Goal: Find specific page/section: Find specific page/section

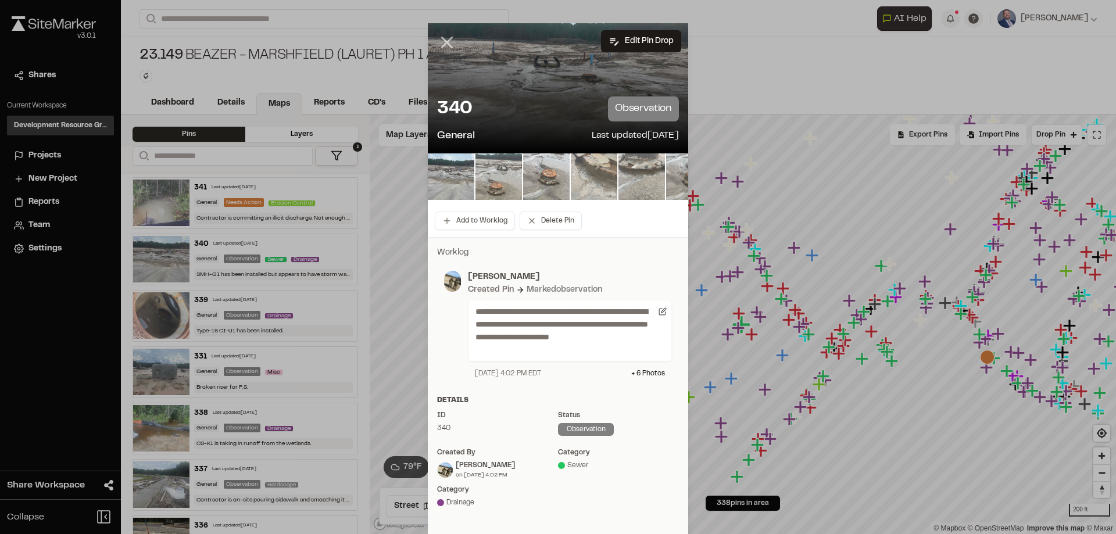
click at [442, 42] on line at bounding box center [447, 43] width 10 height 10
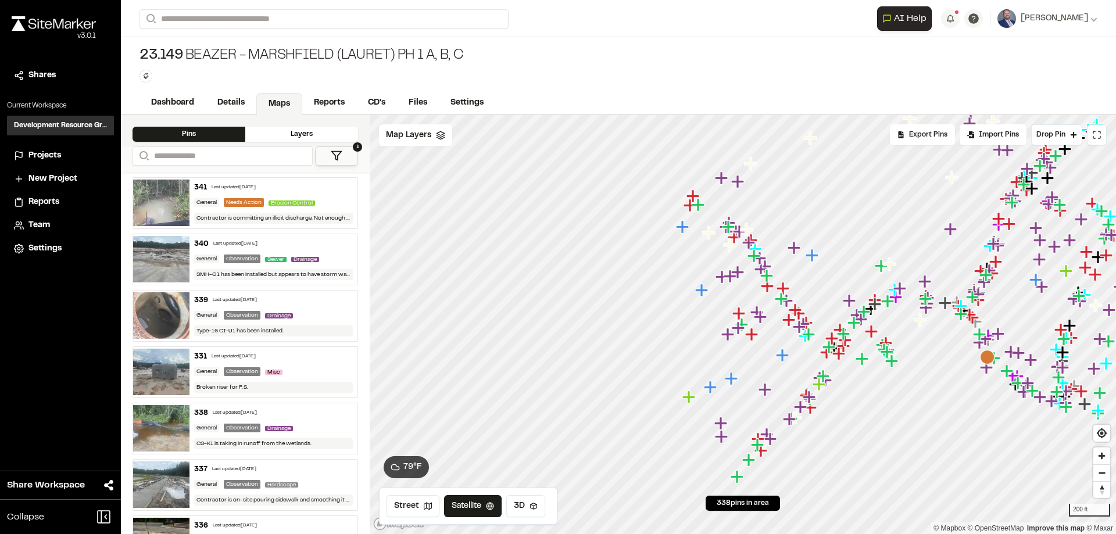
click at [55, 155] on span "Projects" at bounding box center [44, 155] width 33 height 13
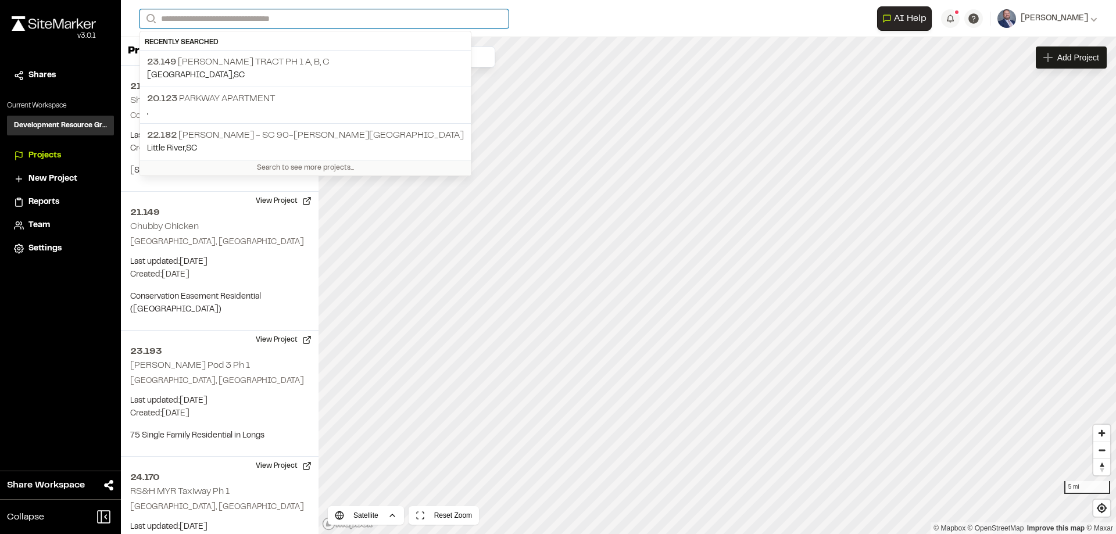
click at [205, 23] on input "Search" at bounding box center [323, 18] width 369 height 19
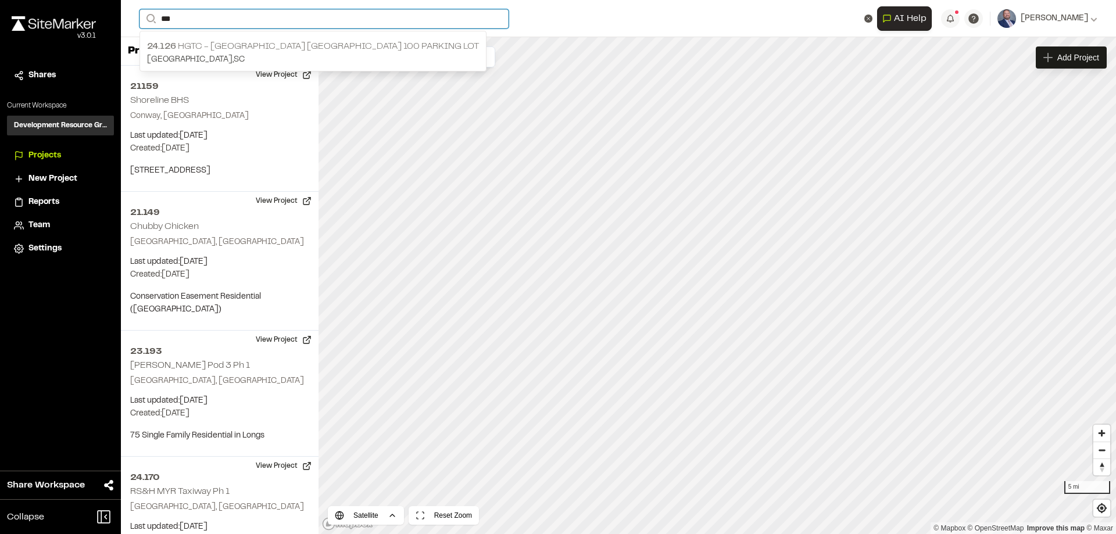
type input "***"
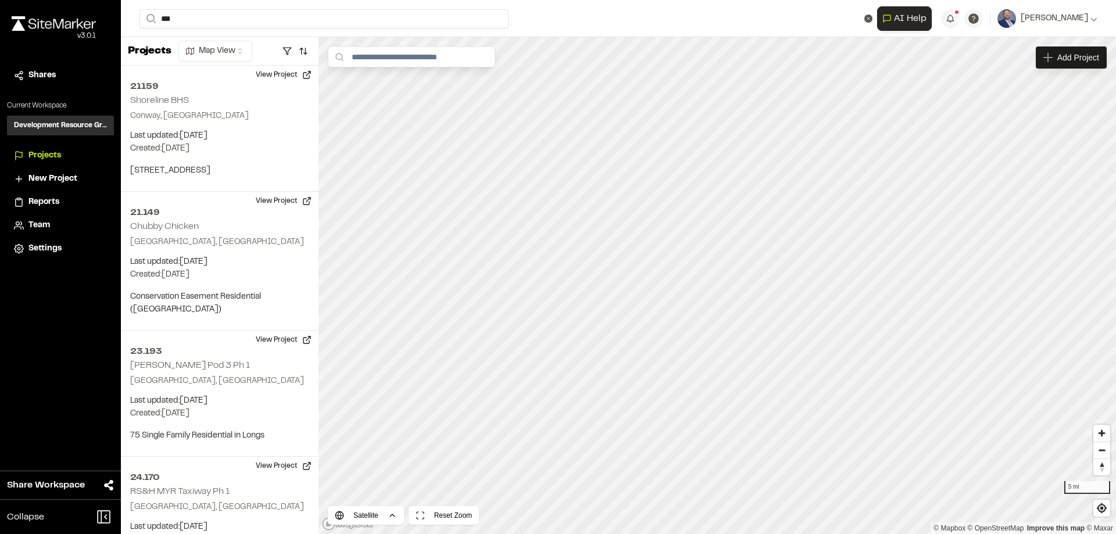
click at [242, 49] on p "24.126 HGTC - [GEOGRAPHIC_DATA] [GEOGRAPHIC_DATA] 100 Parking Lot" at bounding box center [313, 47] width 332 height 14
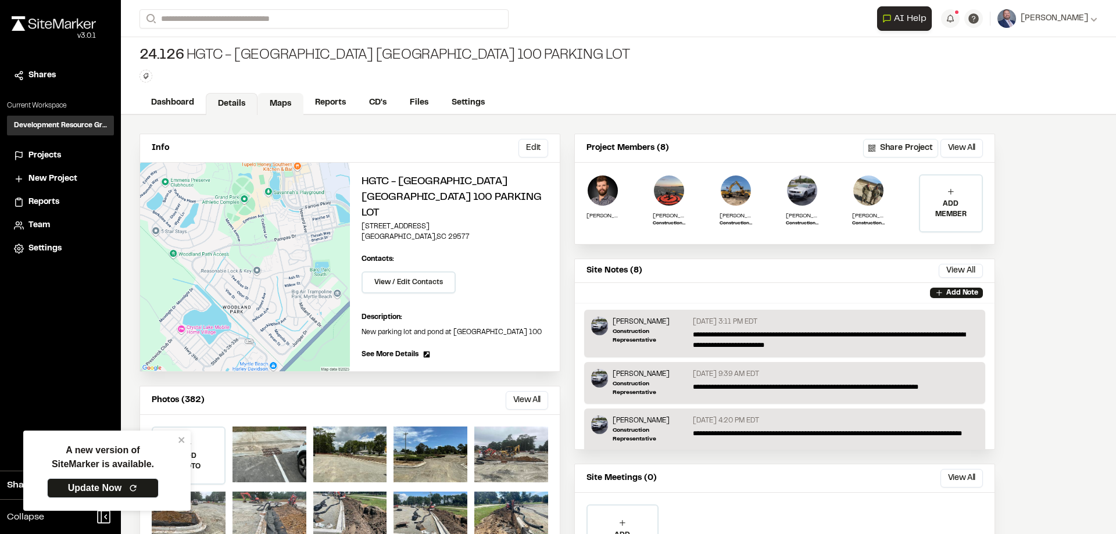
click at [278, 109] on link "Maps" at bounding box center [280, 104] width 46 height 22
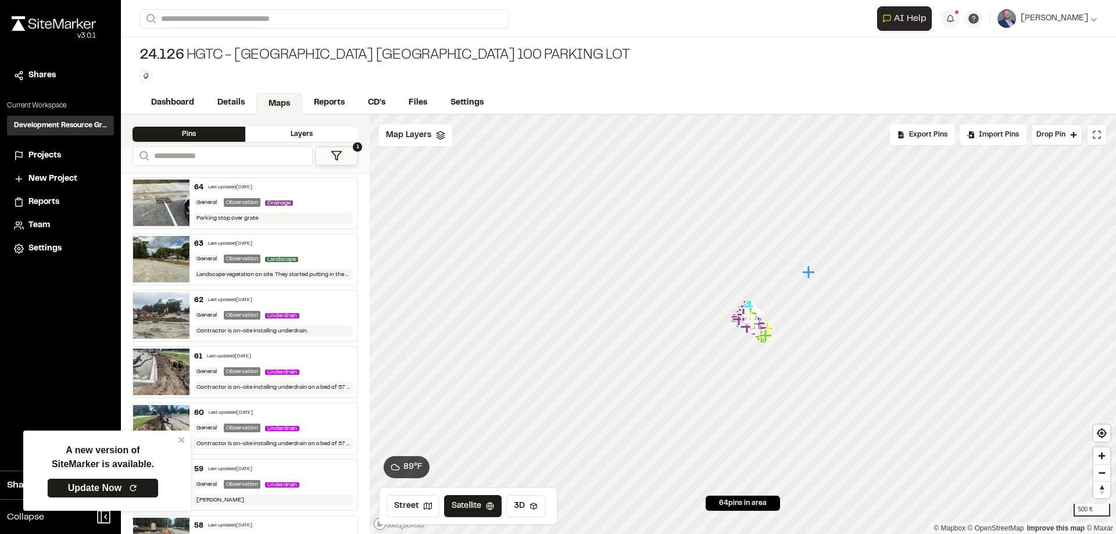
click at [316, 213] on div "Parking stop over grate" at bounding box center [273, 218] width 159 height 11
click at [297, 257] on div "Landscape" at bounding box center [284, 259] width 38 height 10
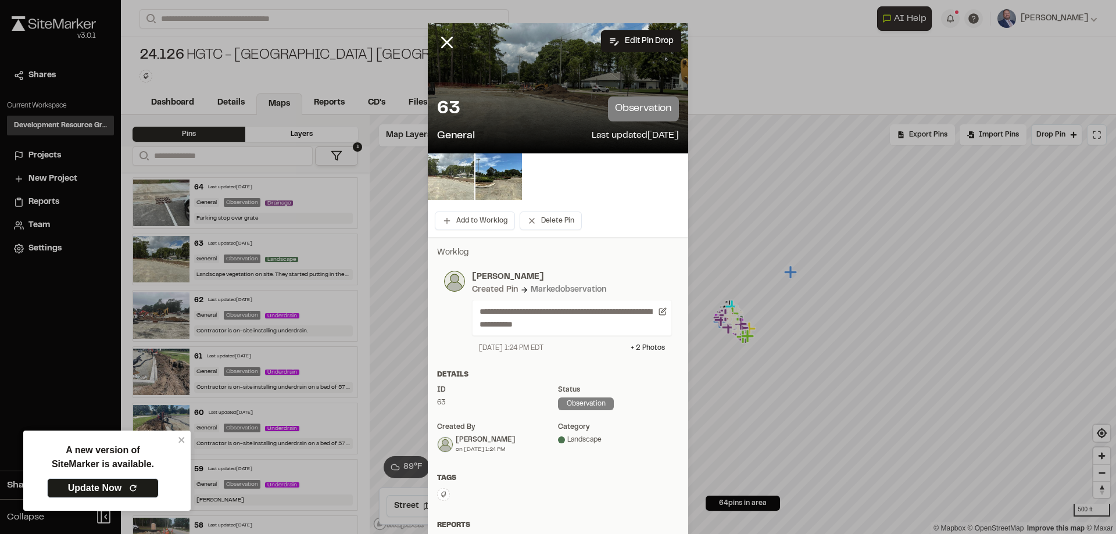
click at [441, 173] on img at bounding box center [451, 176] width 46 height 46
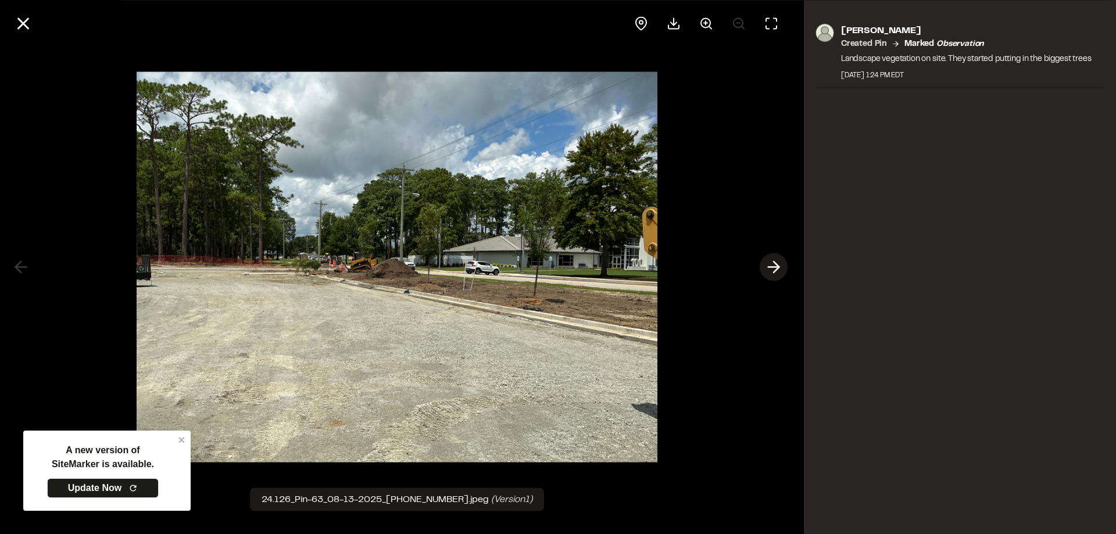
click at [781, 269] on icon at bounding box center [773, 267] width 19 height 20
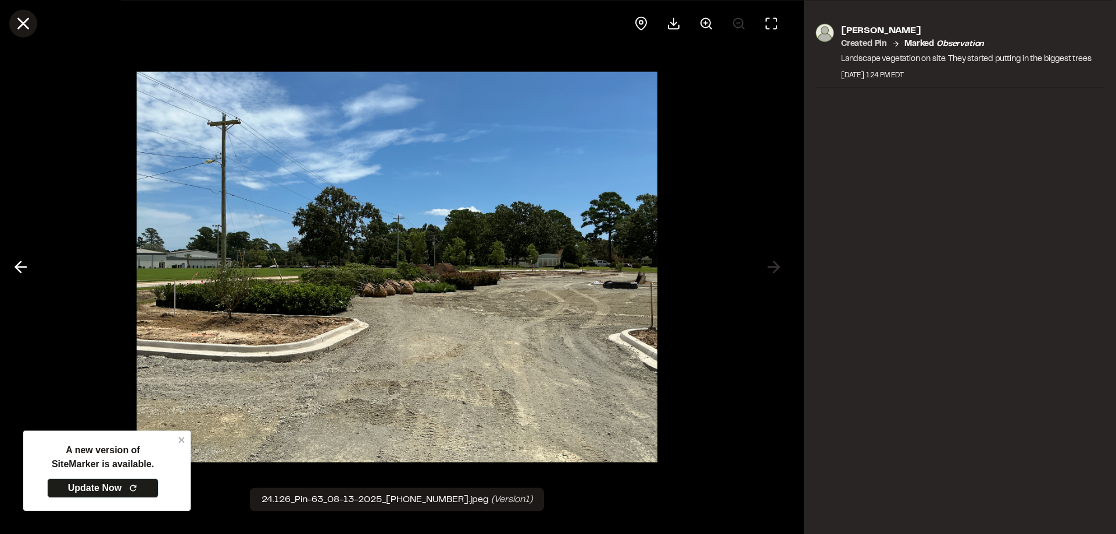
click at [30, 25] on icon at bounding box center [23, 23] width 20 height 20
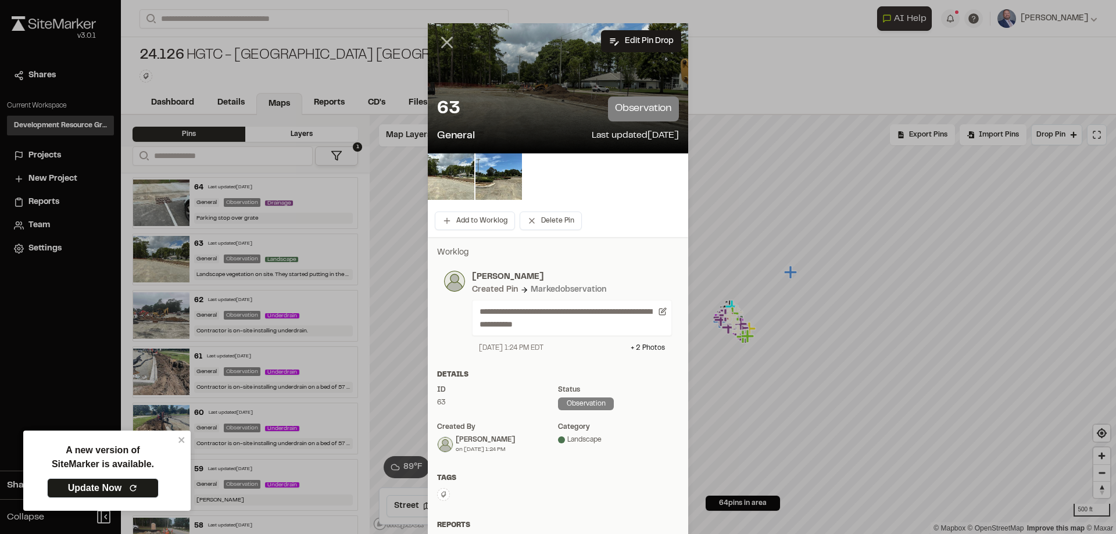
click at [438, 40] on icon at bounding box center [447, 43] width 20 height 20
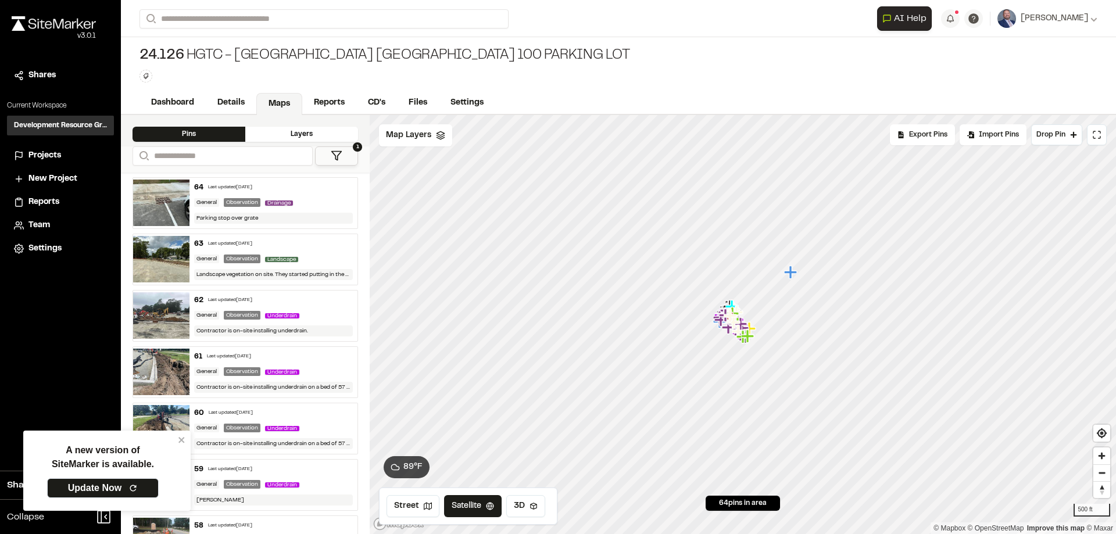
click at [590, 88] on div "24.126 HGTC - GS Campus Bldg 100 Parking Lot Type Enter or comma to add tag." at bounding box center [618, 64] width 995 height 55
